Goal: Transaction & Acquisition: Purchase product/service

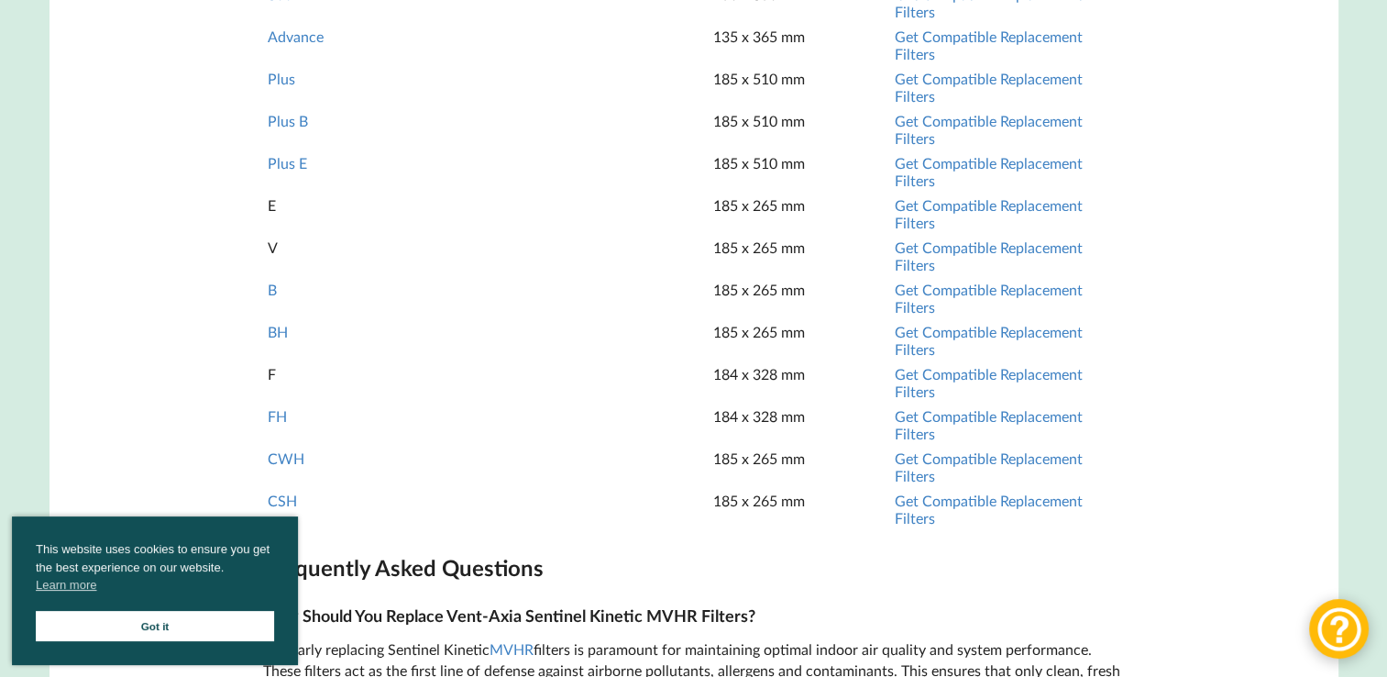
scroll to position [1834, 0]
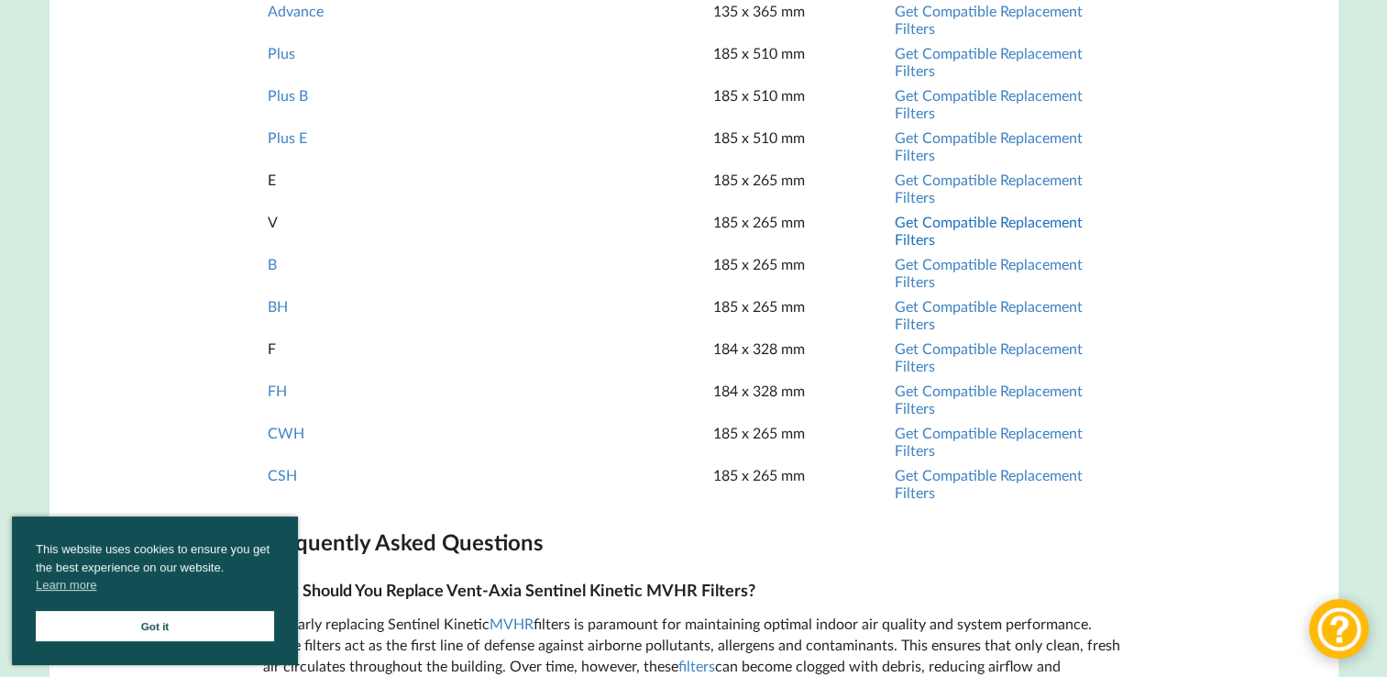
click at [906, 248] on link "Get Compatible Replacement Filters" at bounding box center [989, 230] width 188 height 35
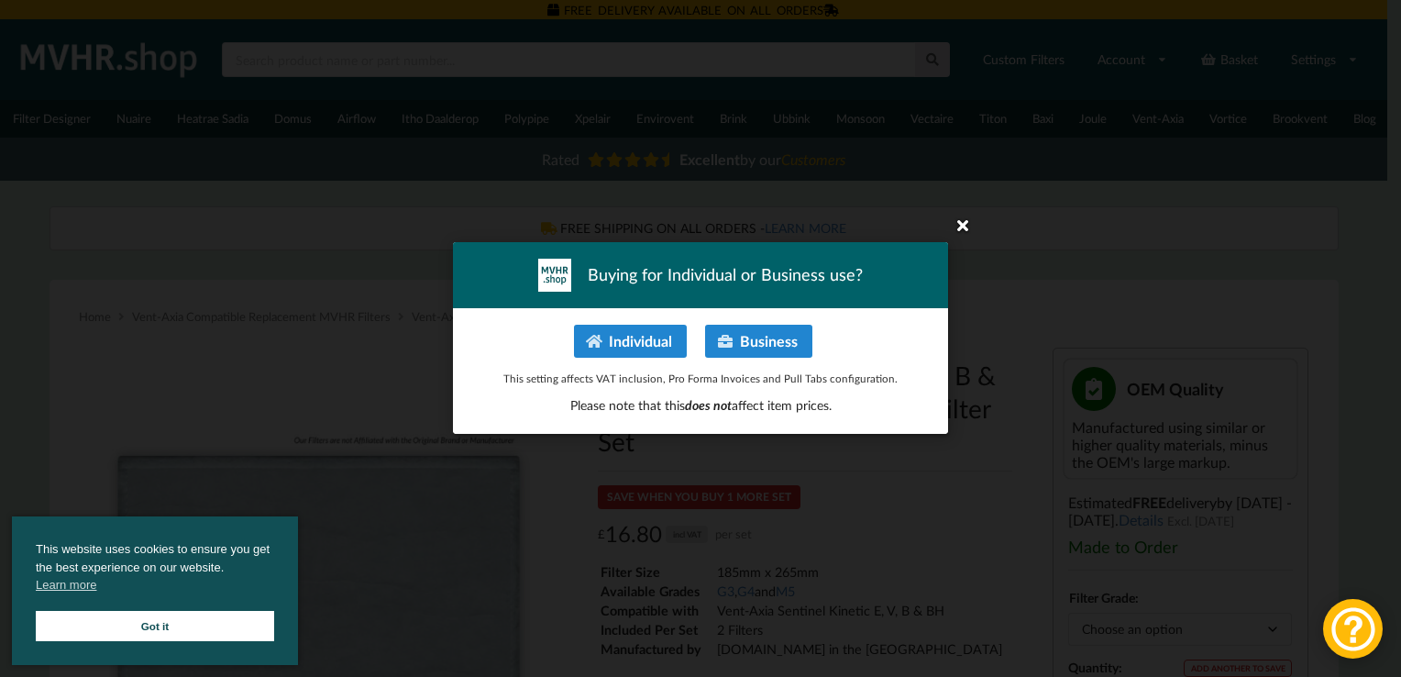
click at [961, 225] on icon at bounding box center [962, 224] width 29 height 29
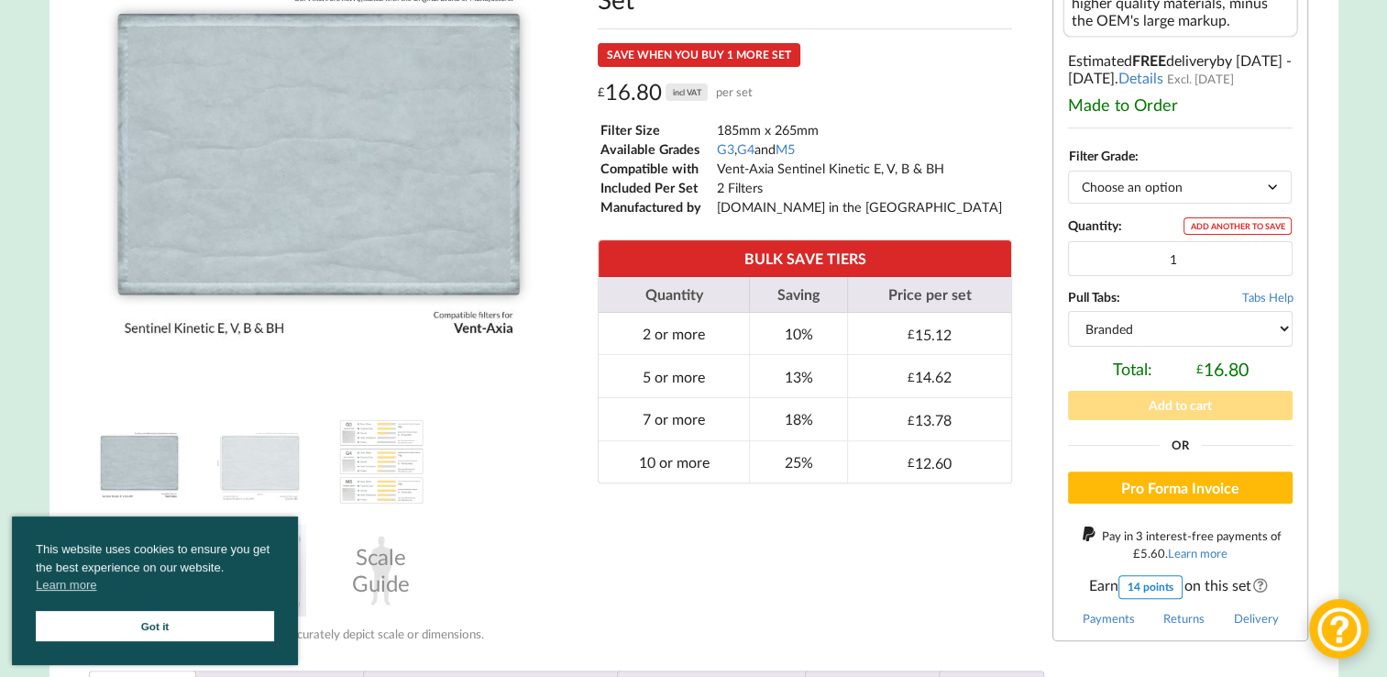
scroll to position [642, 0]
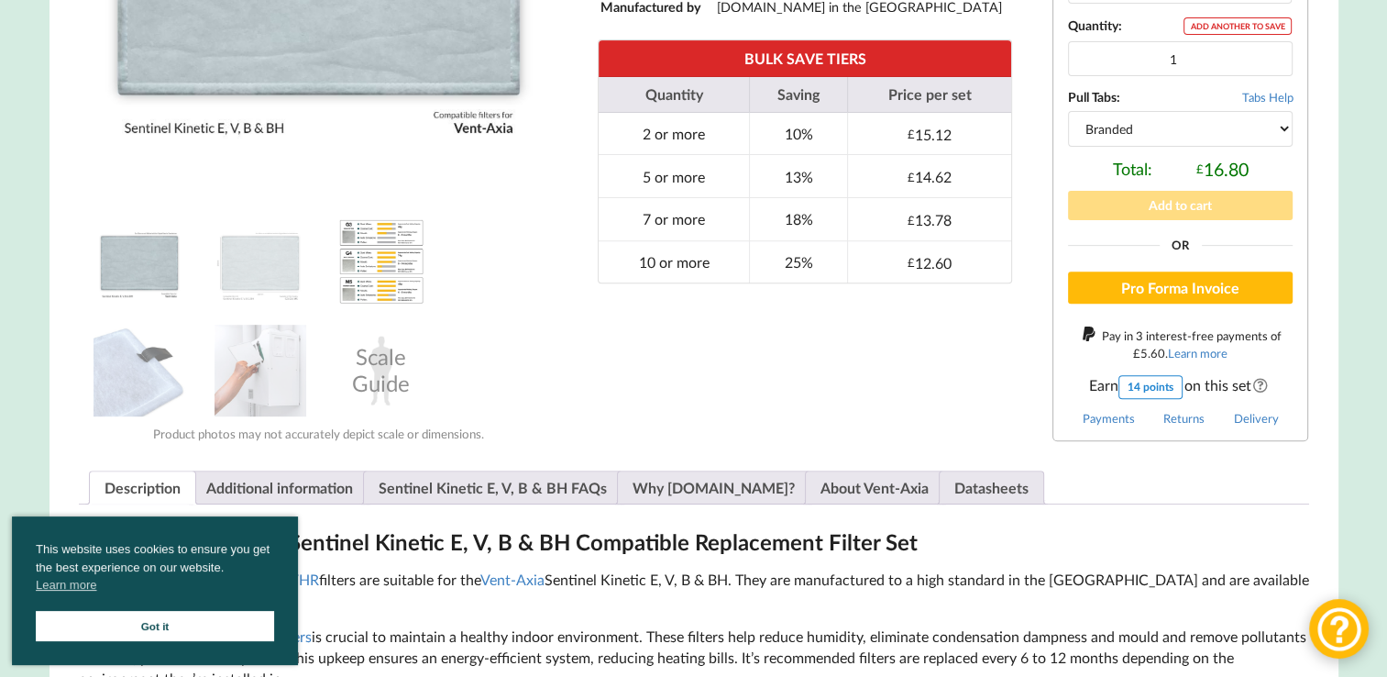
click at [365, 294] on img at bounding box center [382, 261] width 92 height 92
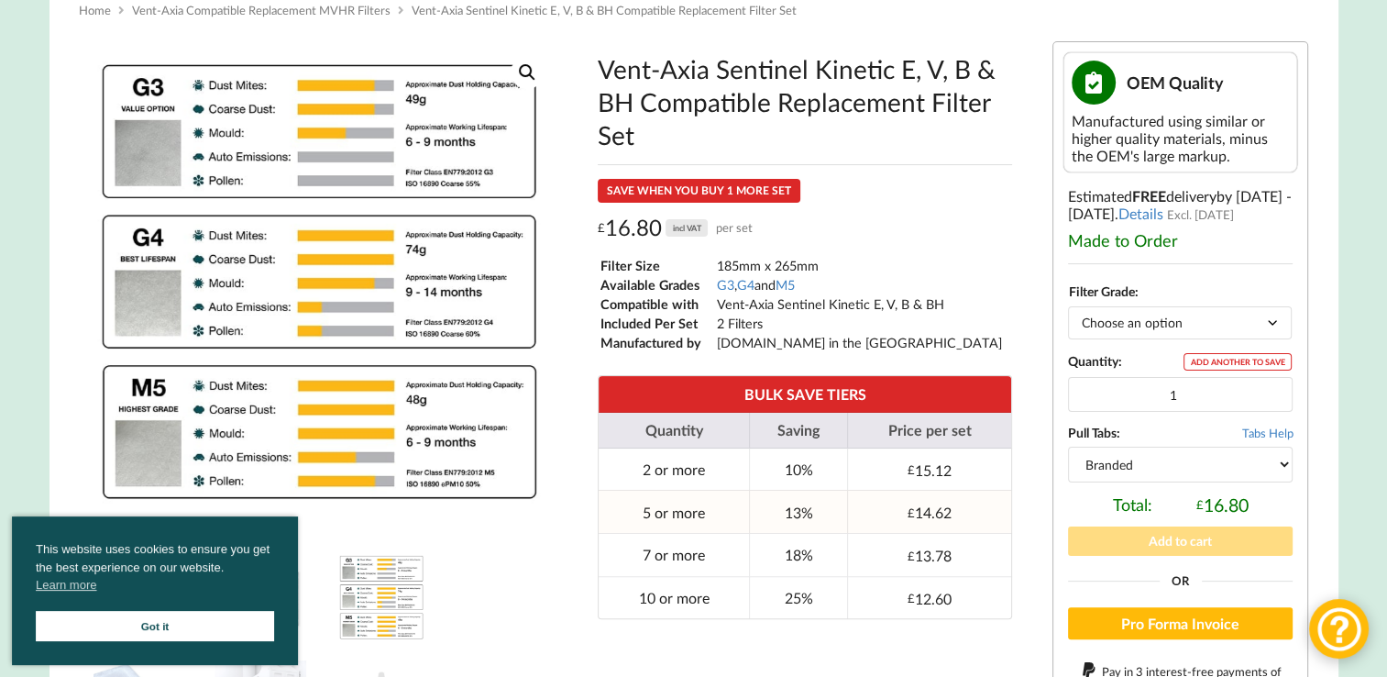
scroll to position [275, 0]
